Goal: Information Seeking & Learning: Learn about a topic

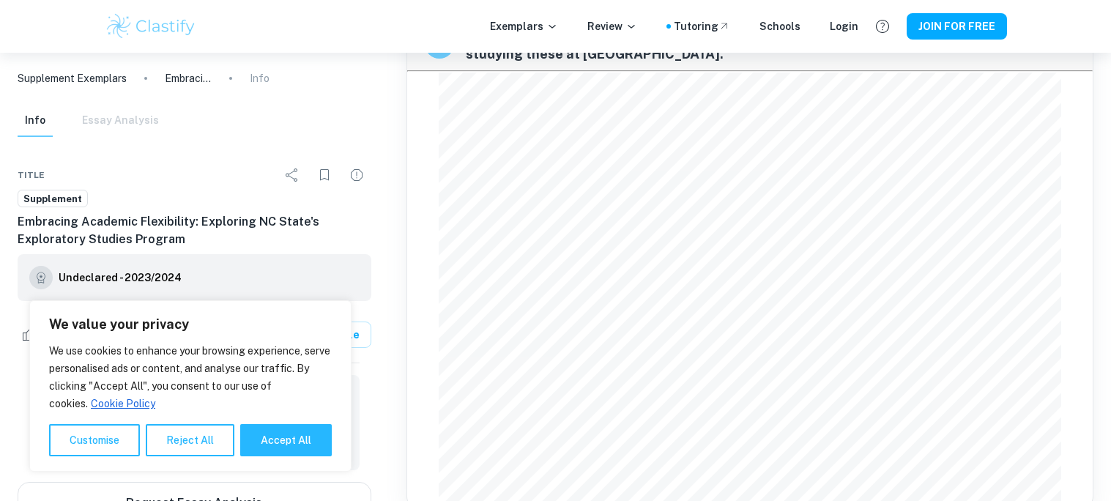
scroll to position [90, 0]
click at [199, 441] on button "Reject All" at bounding box center [190, 440] width 89 height 32
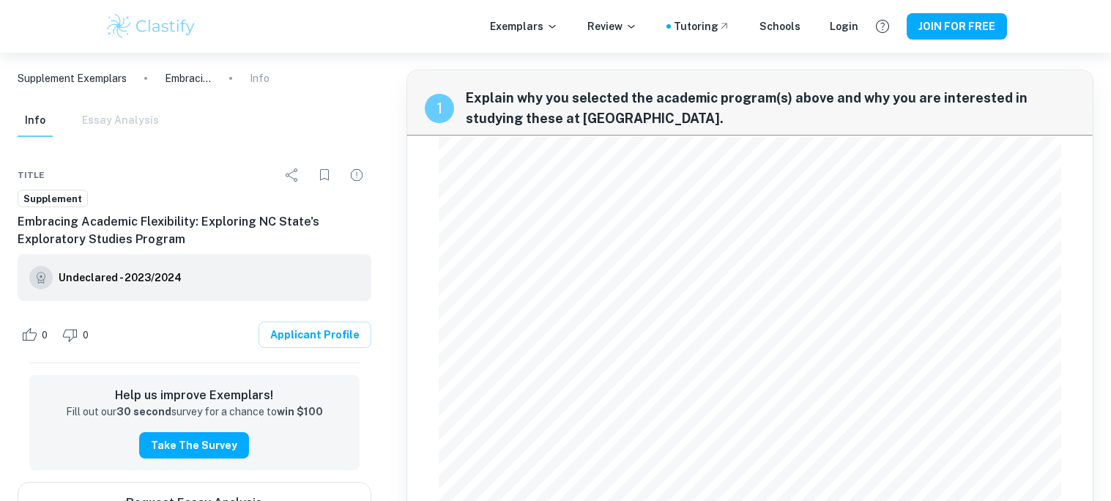
scroll to position [0, 0]
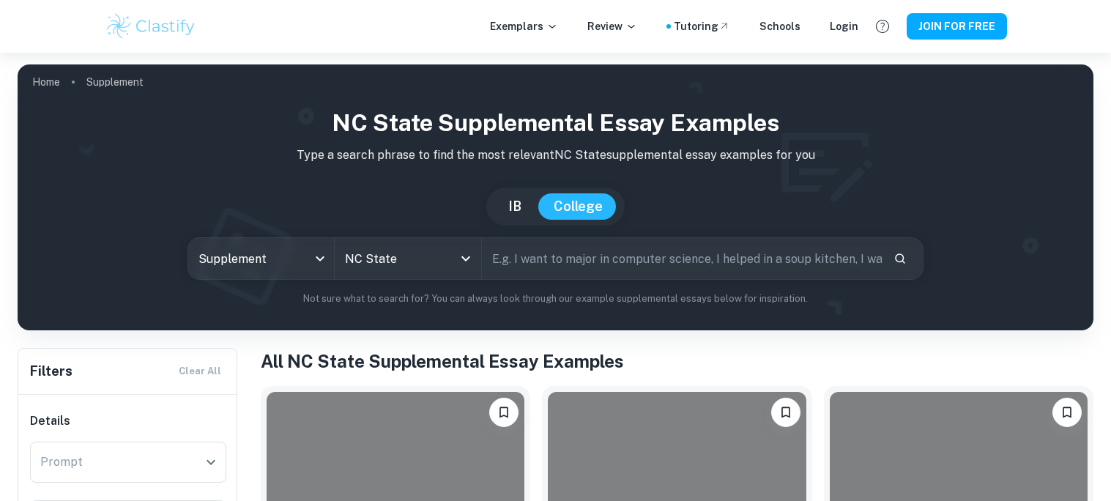
scroll to position [273, 0]
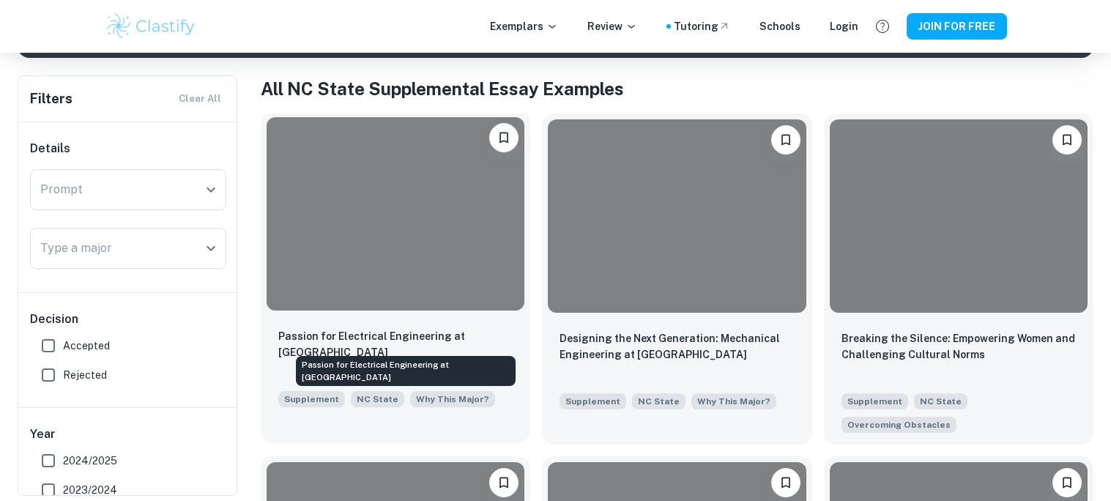
click at [453, 340] on p "Passion for Electrical Engineering at [GEOGRAPHIC_DATA]" at bounding box center [395, 344] width 234 height 32
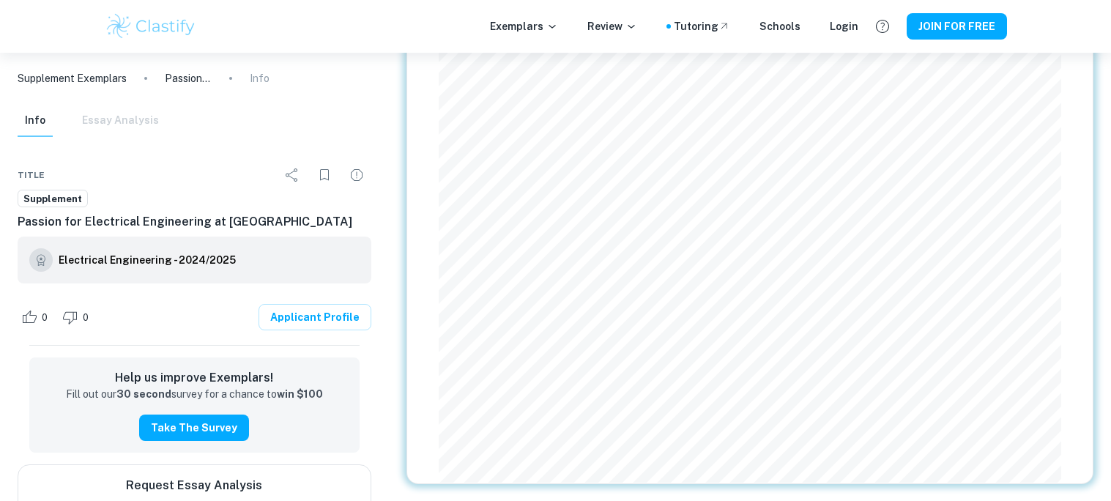
scroll to position [90, 0]
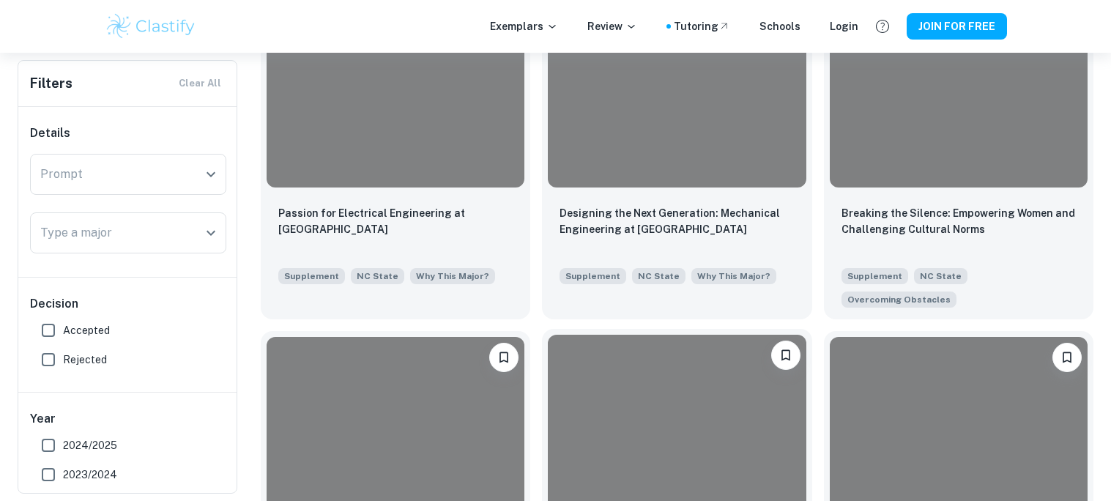
scroll to position [387, 0]
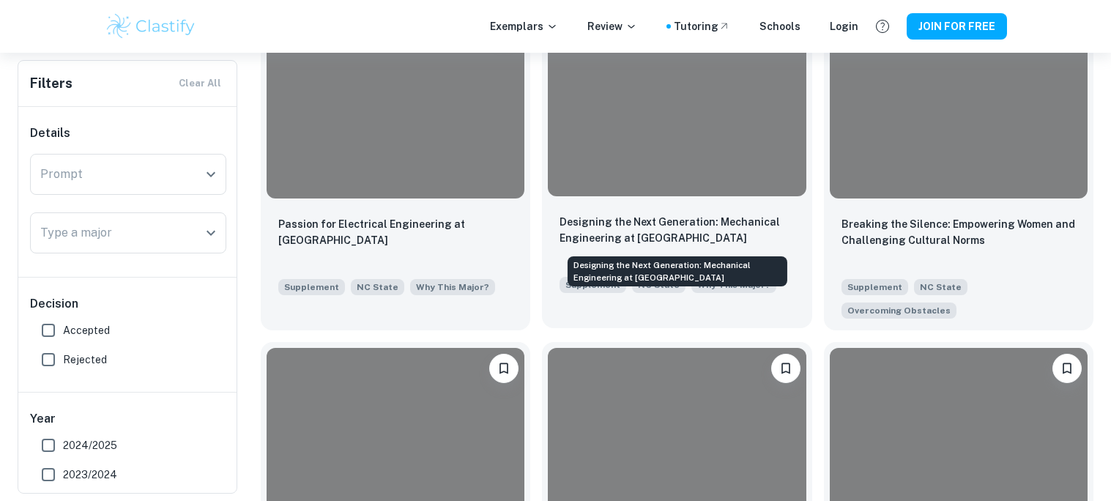
click at [658, 233] on p "Designing the Next Generation: Mechanical Engineering at [GEOGRAPHIC_DATA]" at bounding box center [677, 230] width 234 height 32
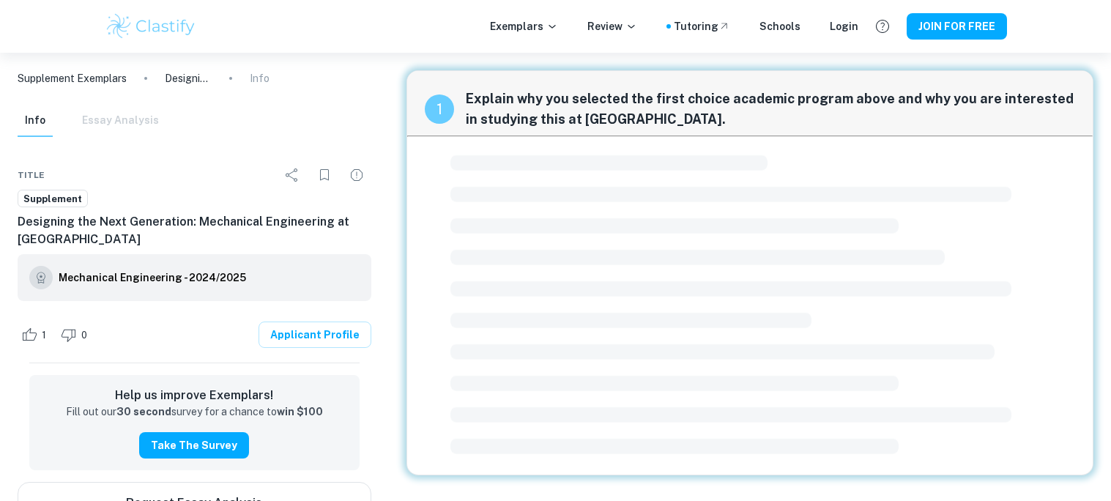
scroll to position [19, 0]
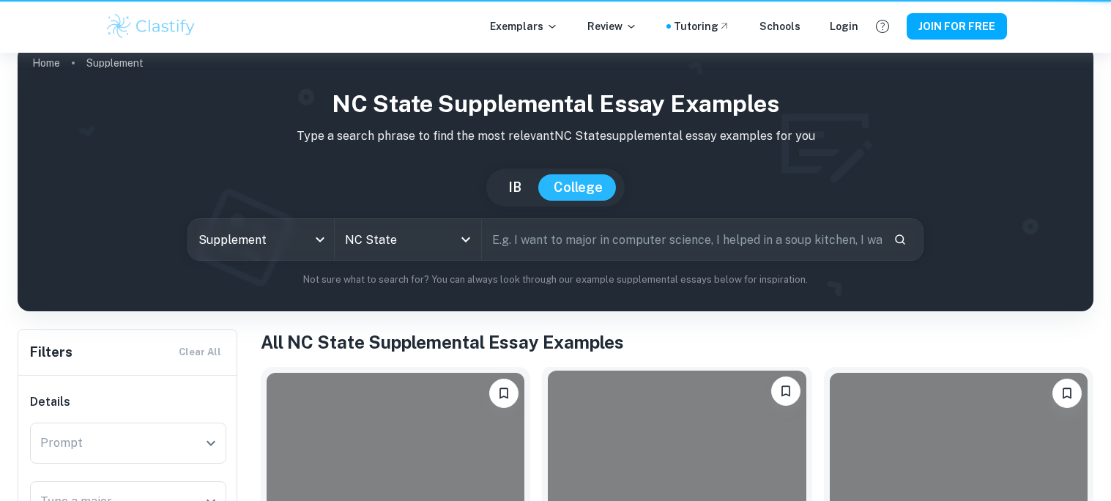
scroll to position [387, 0]
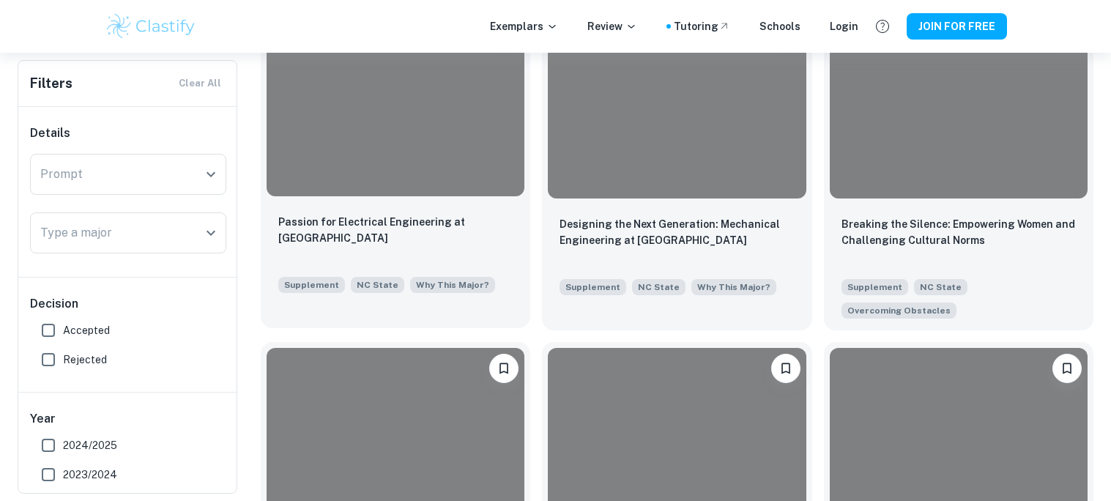
click at [460, 212] on div "Passion for Electrical Engineering at [GEOGRAPHIC_DATA] State Supplement NC Sta…" at bounding box center [396, 253] width 270 height 103
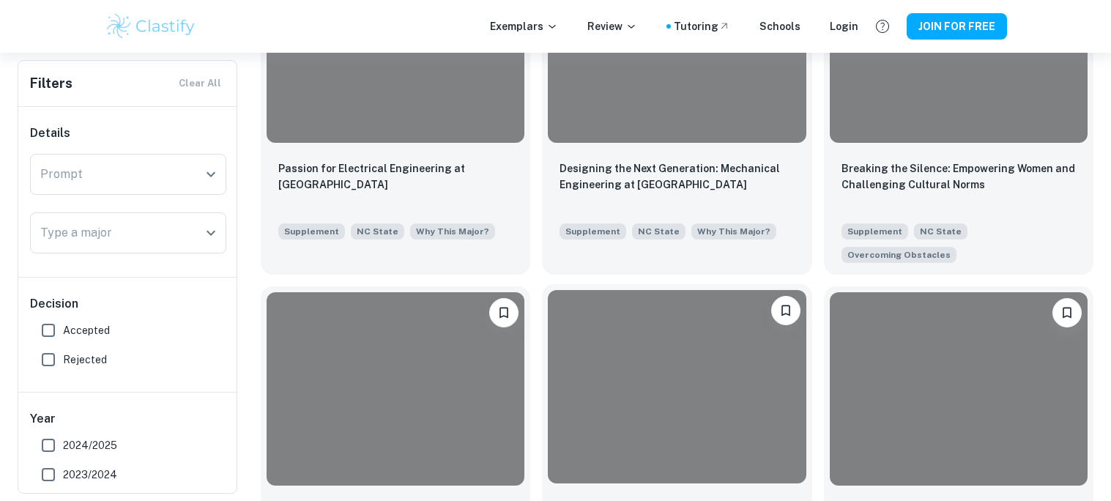
scroll to position [516, 0]
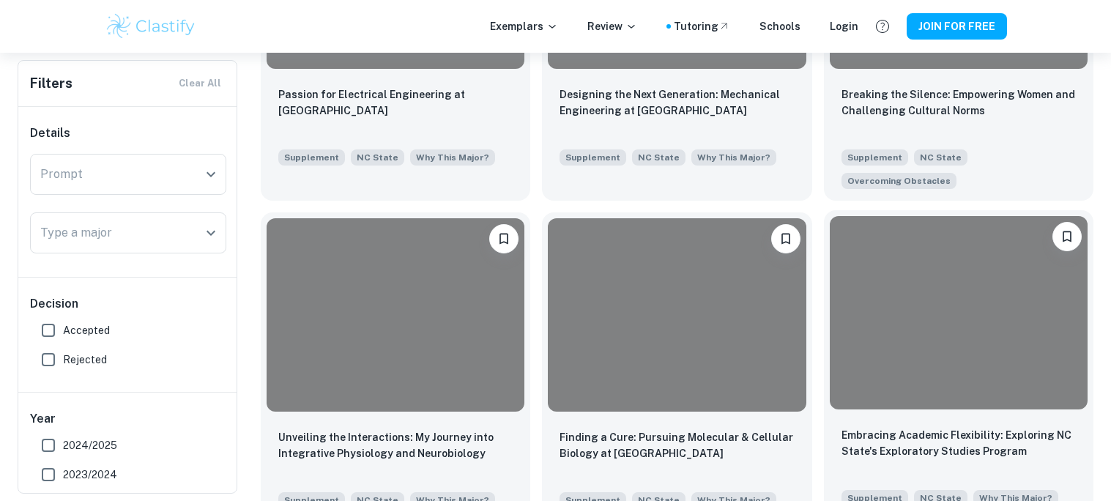
click at [888, 368] on div at bounding box center [959, 312] width 258 height 193
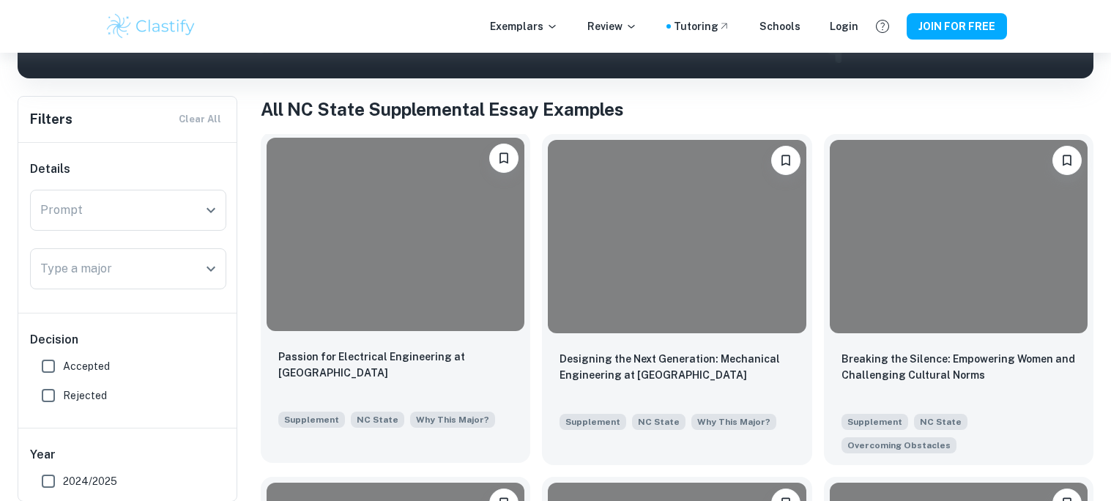
scroll to position [262, 0]
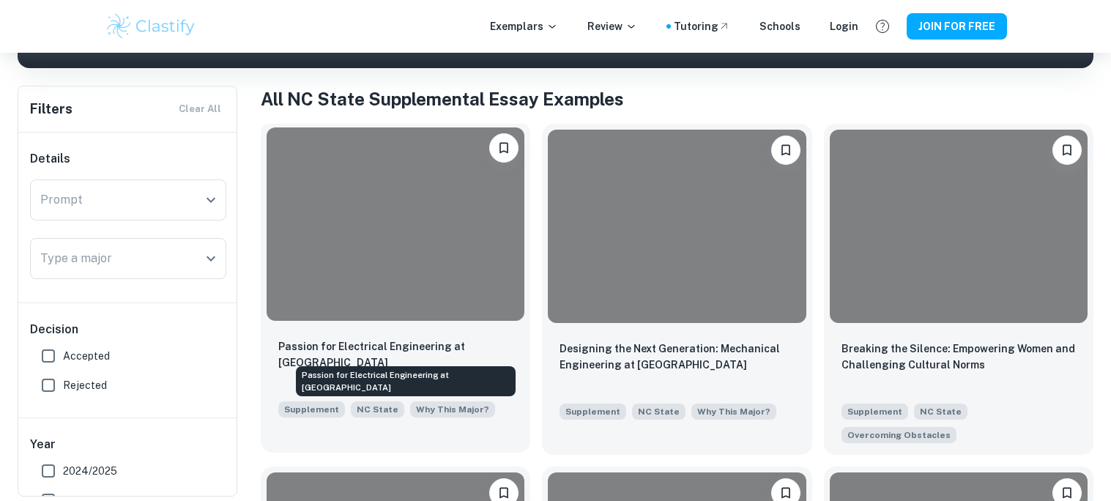
click at [366, 342] on p "Passion for Electrical Engineering at [GEOGRAPHIC_DATA]" at bounding box center [395, 354] width 234 height 32
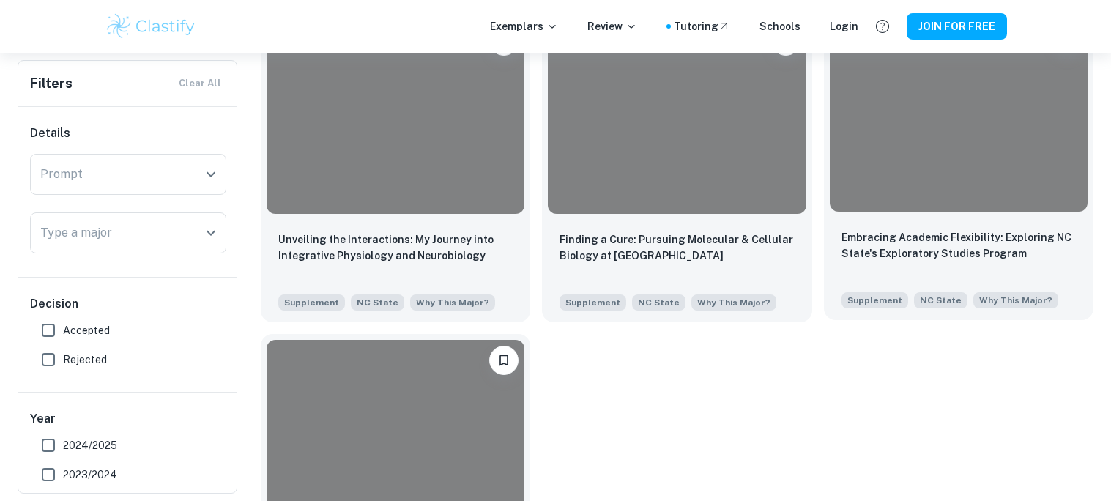
scroll to position [856, 0]
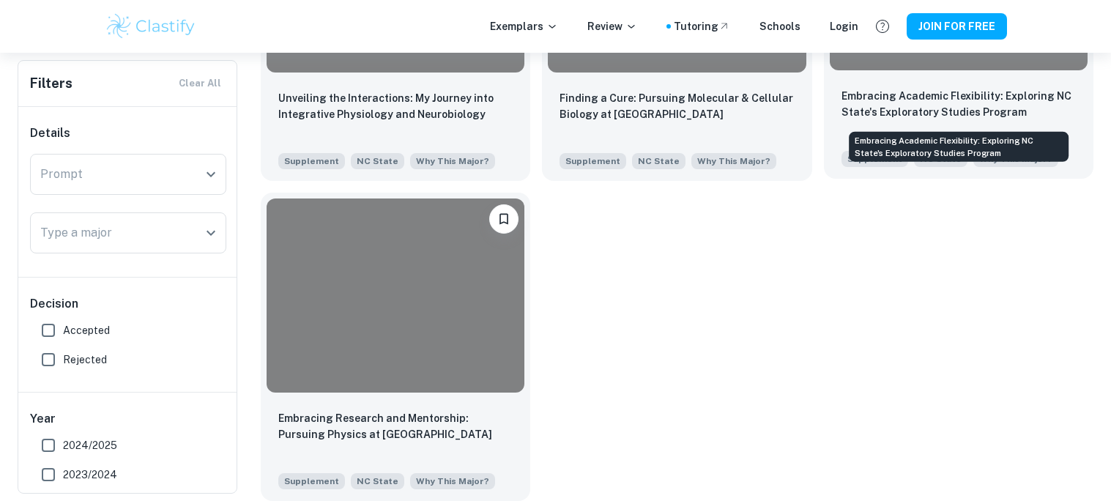
click at [937, 108] on p "Embracing Academic Flexibility: Exploring NC State's Exploratory Studies Program" at bounding box center [959, 104] width 234 height 32
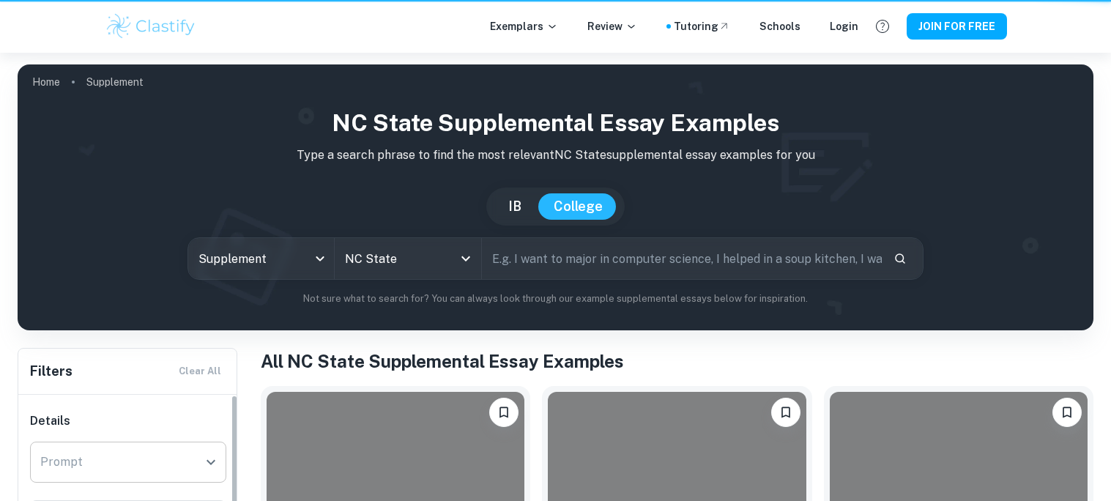
scroll to position [856, 0]
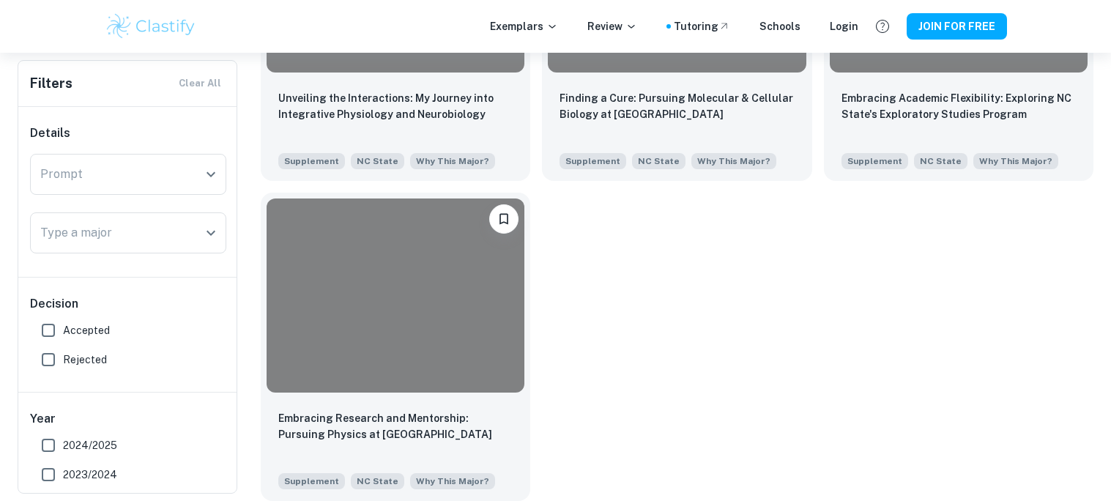
click at [48, 330] on input "Accepted" at bounding box center [48, 330] width 29 height 29
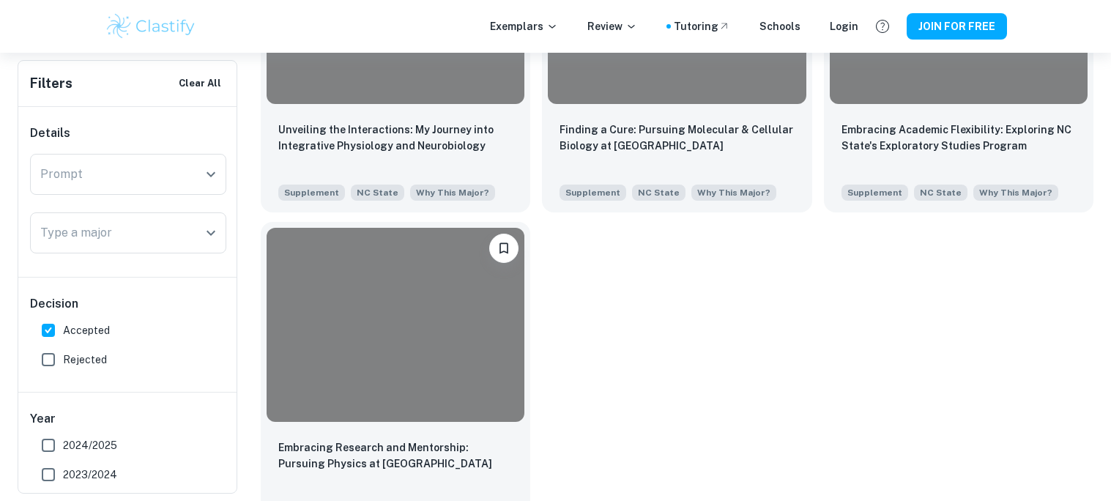
scroll to position [821, 0]
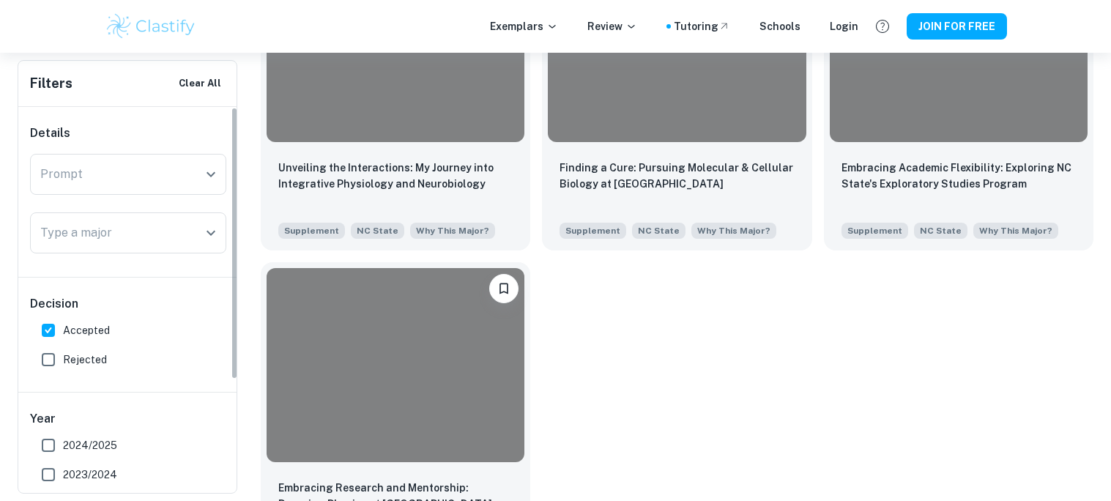
click at [78, 325] on span "Accepted" at bounding box center [86, 330] width 47 height 16
click at [63, 325] on input "Accepted" at bounding box center [48, 330] width 29 height 29
checkbox input "false"
click at [75, 362] on span "Rejected" at bounding box center [85, 360] width 44 height 16
click at [63, 362] on input "Rejected" at bounding box center [48, 359] width 29 height 29
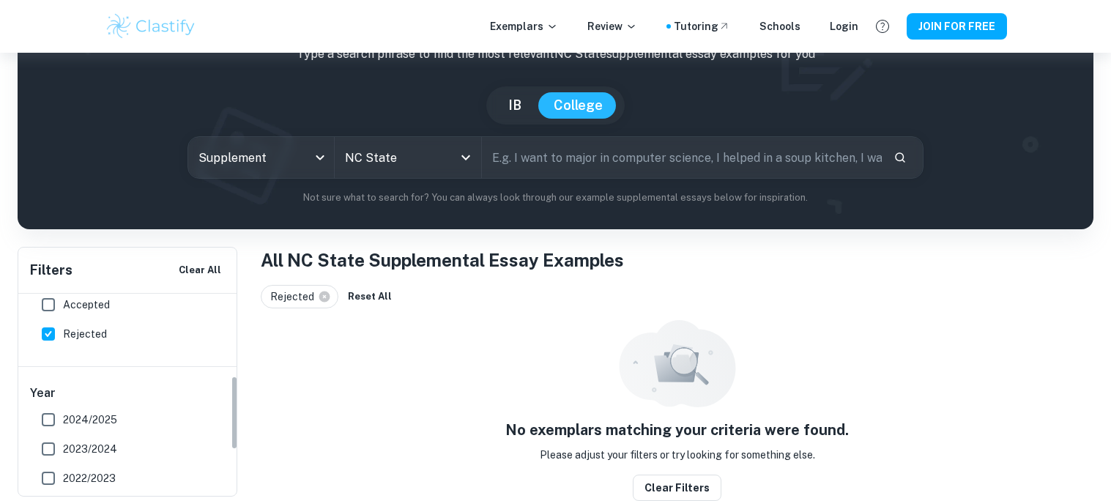
scroll to position [227, 0]
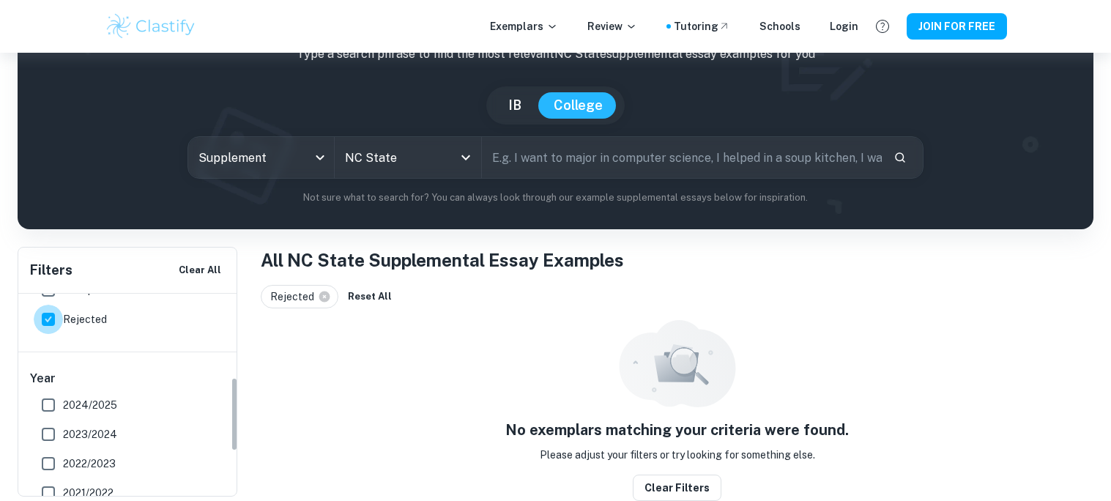
click at [60, 319] on input "Rejected" at bounding box center [48, 319] width 29 height 29
checkbox input "false"
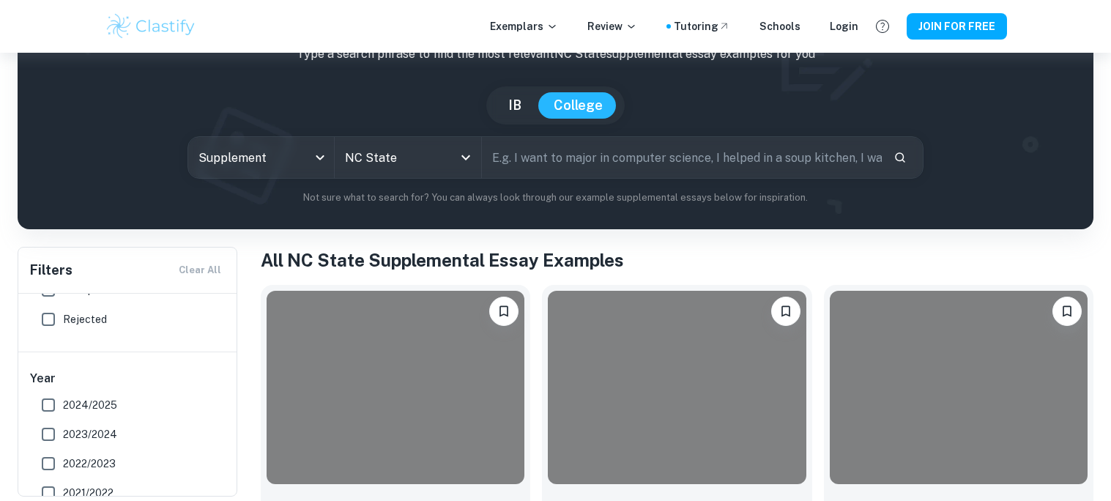
scroll to position [188, 0]
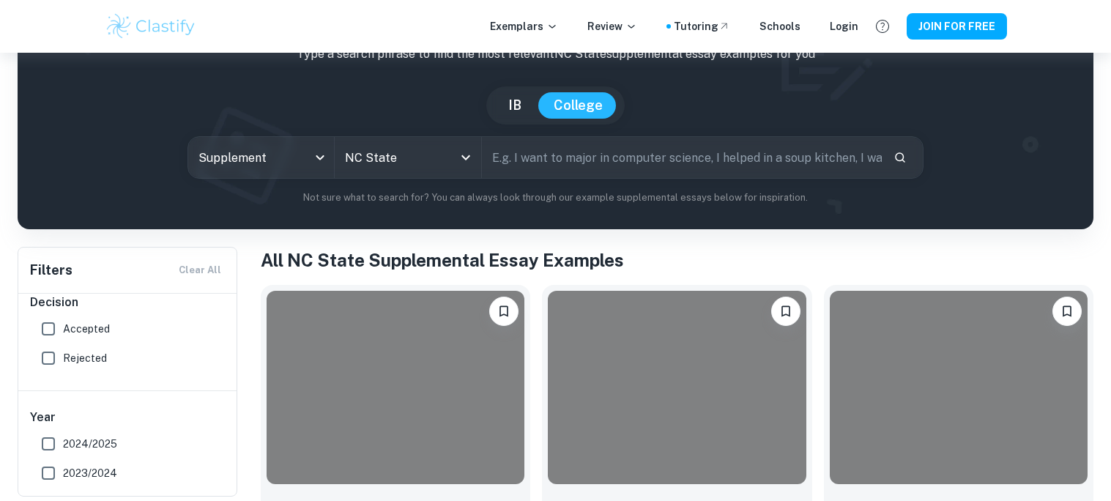
click at [69, 325] on span "Accepted" at bounding box center [86, 329] width 47 height 16
click at [63, 325] on input "Accepted" at bounding box center [48, 328] width 29 height 29
checkbox input "true"
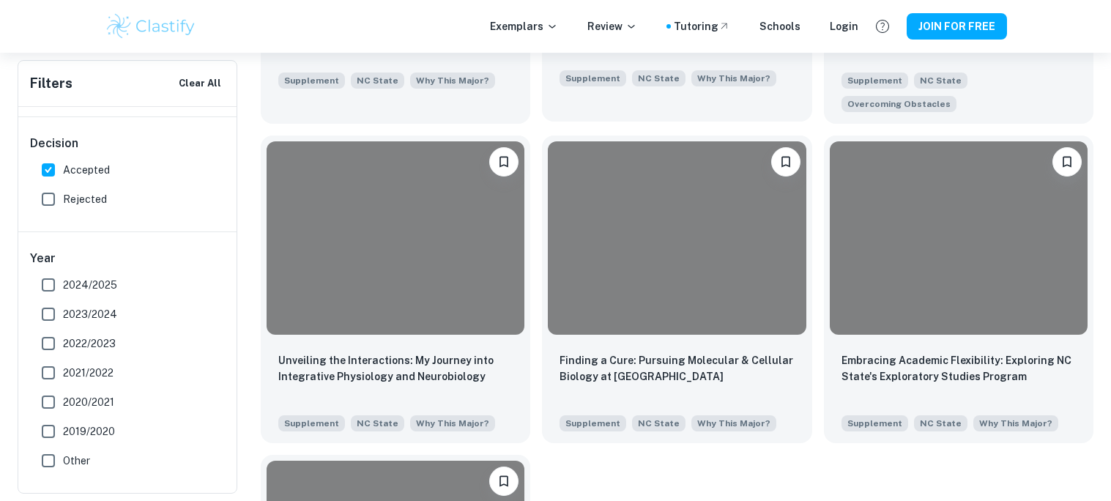
scroll to position [631, 0]
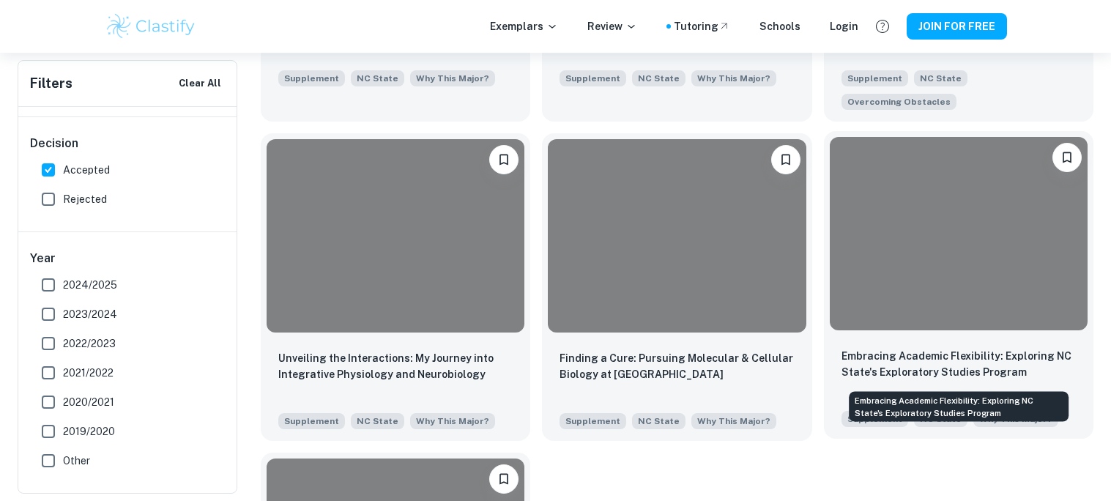
click at [900, 355] on p "Embracing Academic Flexibility: Exploring NC State's Exploratory Studies Program" at bounding box center [959, 364] width 234 height 32
